Goal: Complete application form

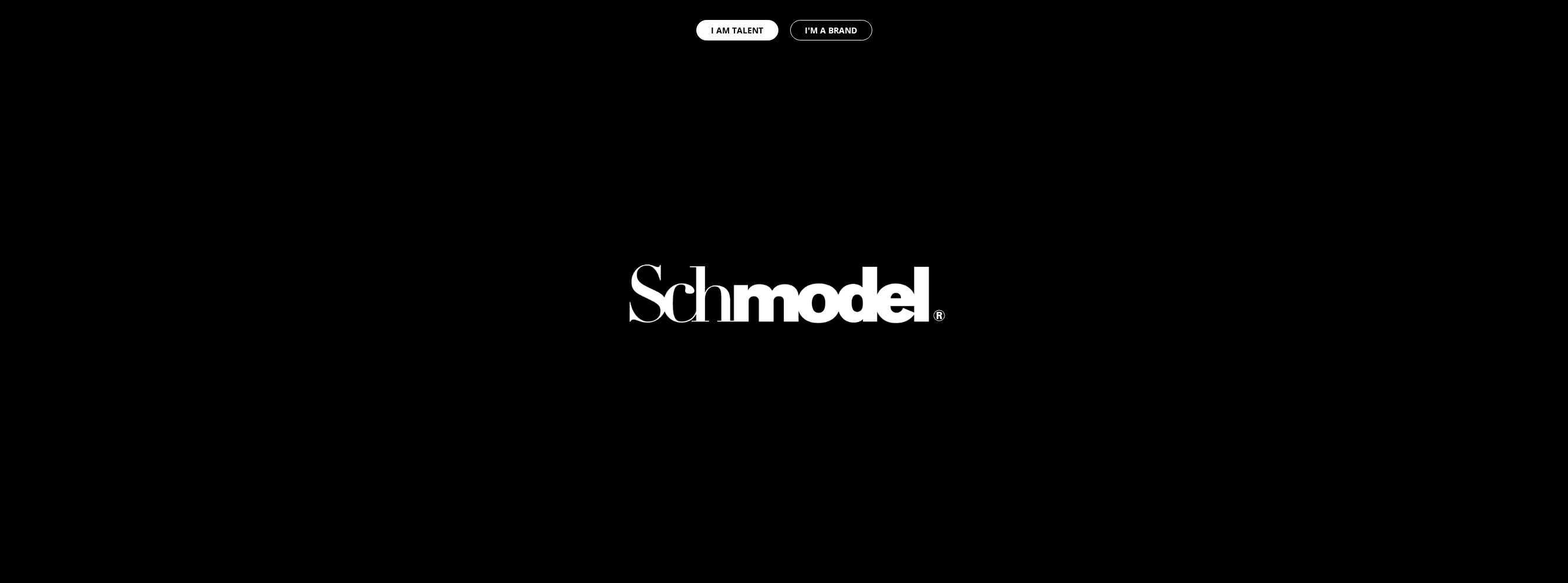
select select "GB"
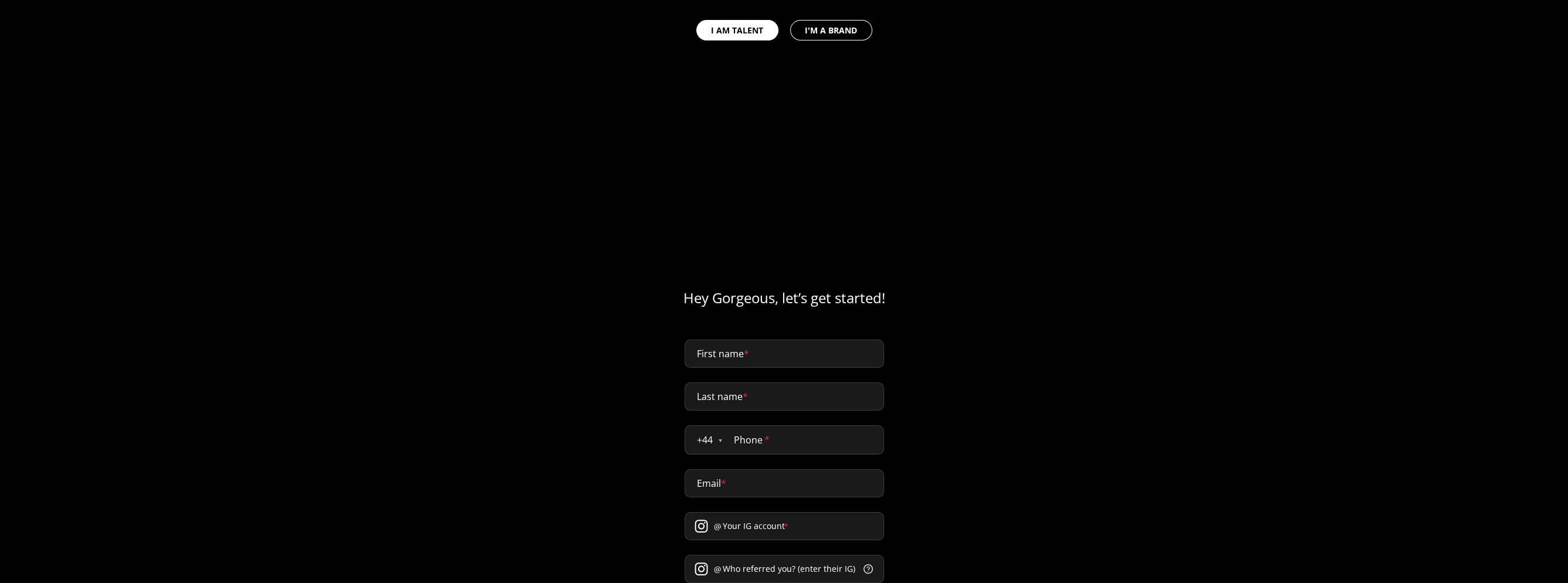
type input "scrapbook"
type input "clothing"
select select "US"
type input "[PHONE_NUMBER]"
type input "[EMAIL_ADDRESS][DOMAIN_NAME]"
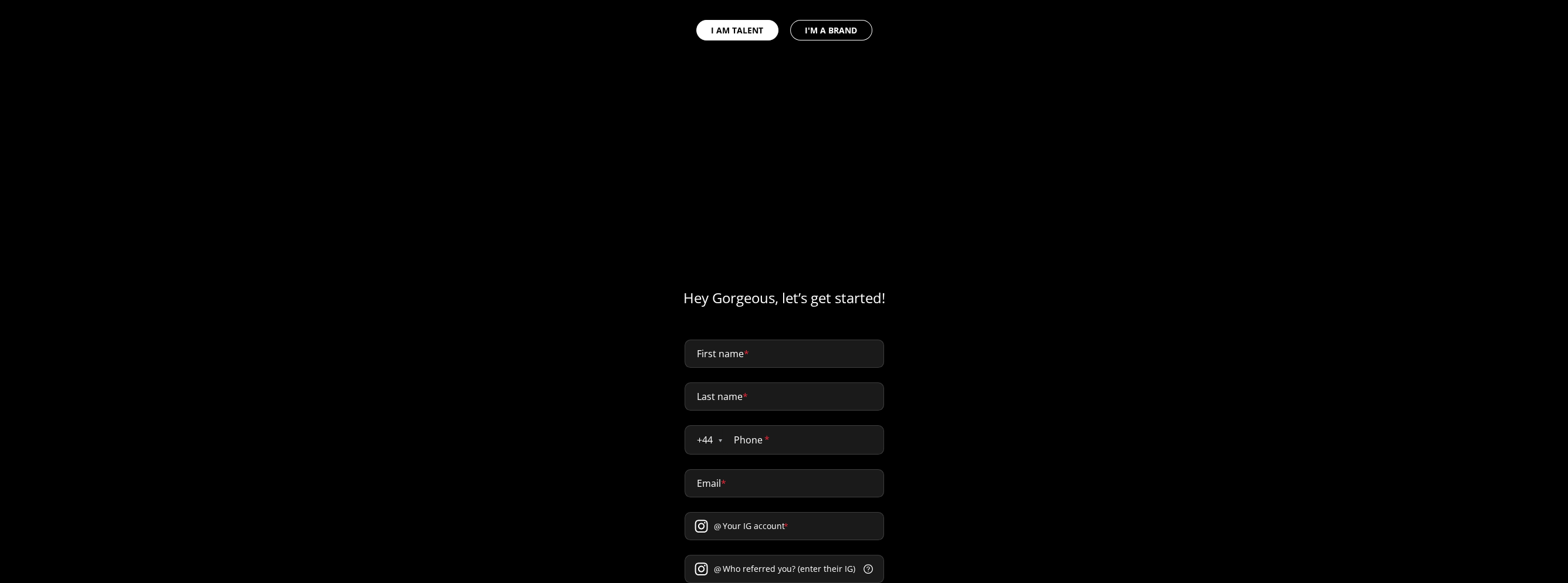
type input "Scrapbook"
type input "OPP"
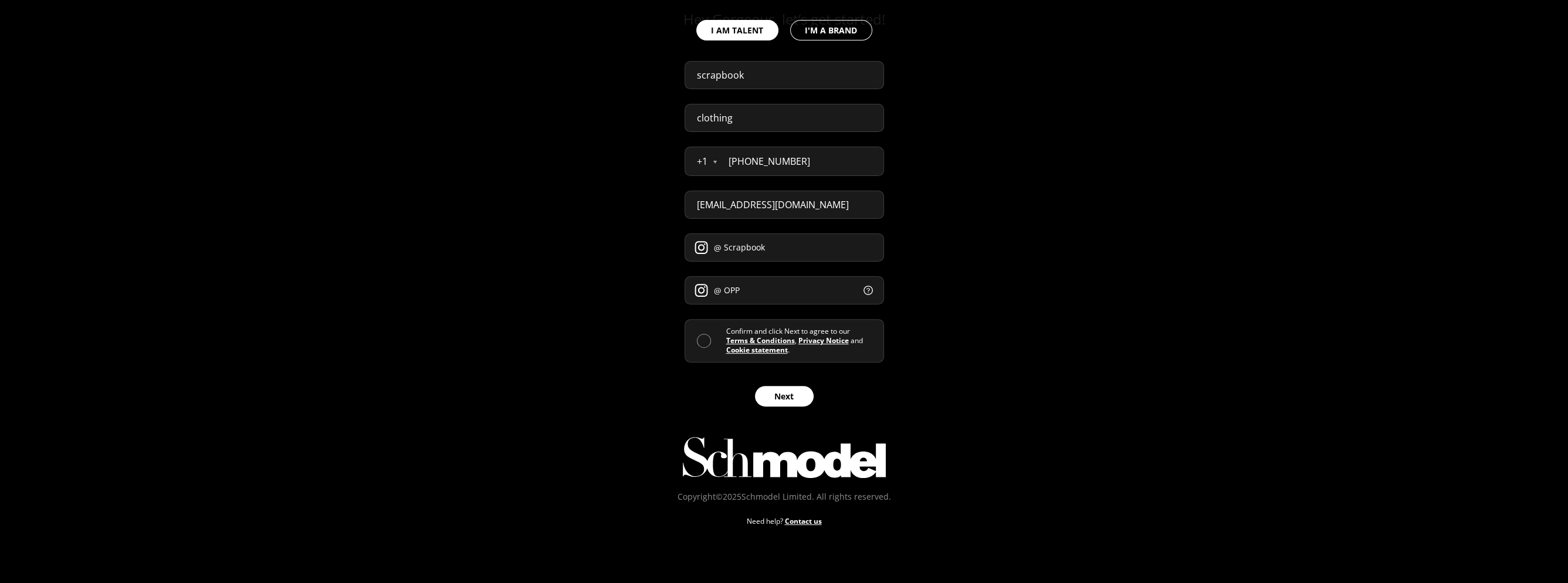
click at [838, 34] on button "I'M A BRAND" at bounding box center [831, 30] width 82 height 21
select select "GB"
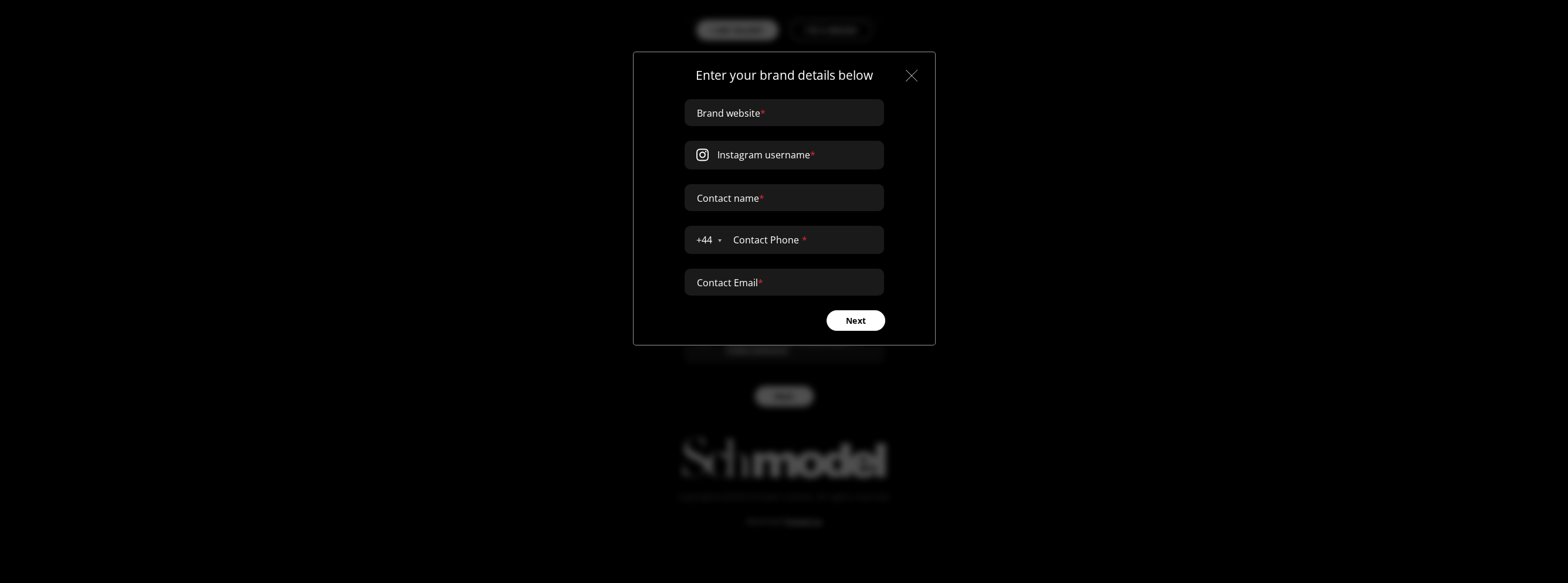
click at [913, 73] on img at bounding box center [912, 75] width 12 height 12
